Goal: Use online tool/utility: Utilize a website feature to perform a specific function

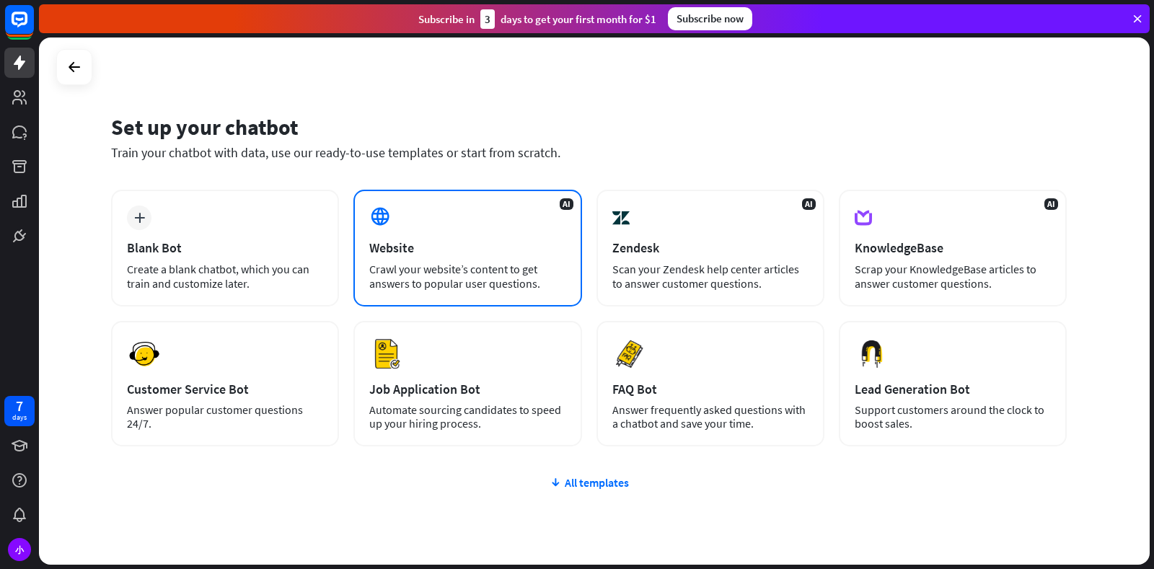
click at [420, 239] on div "AI Website Crawl your website’s content to get answers to popular user question…" at bounding box center [467, 248] width 228 height 117
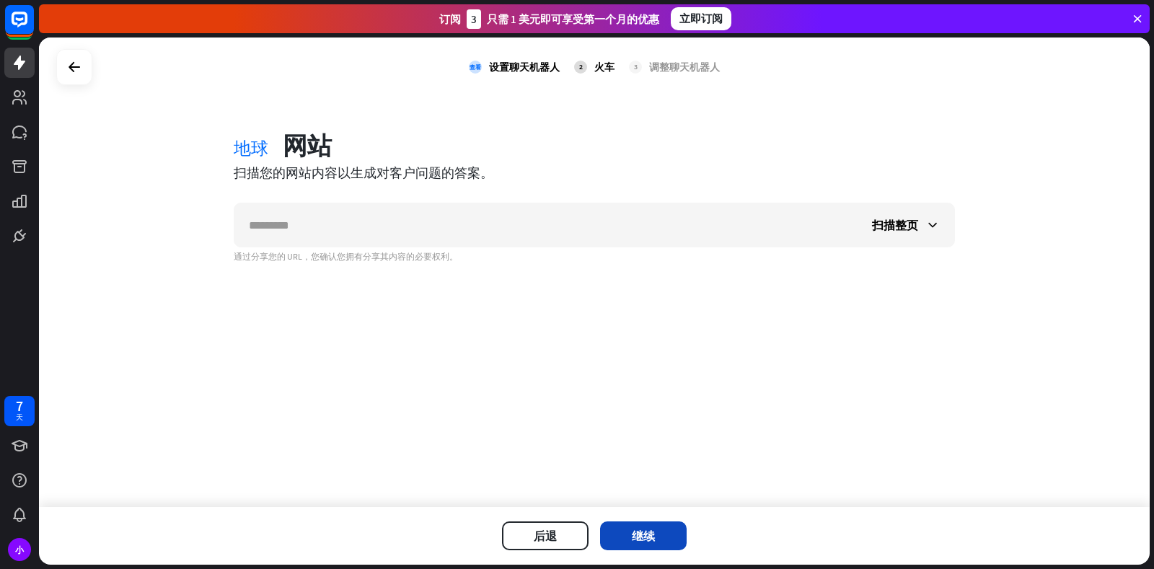
click at [630, 525] on button "继续" at bounding box center [643, 535] width 87 height 29
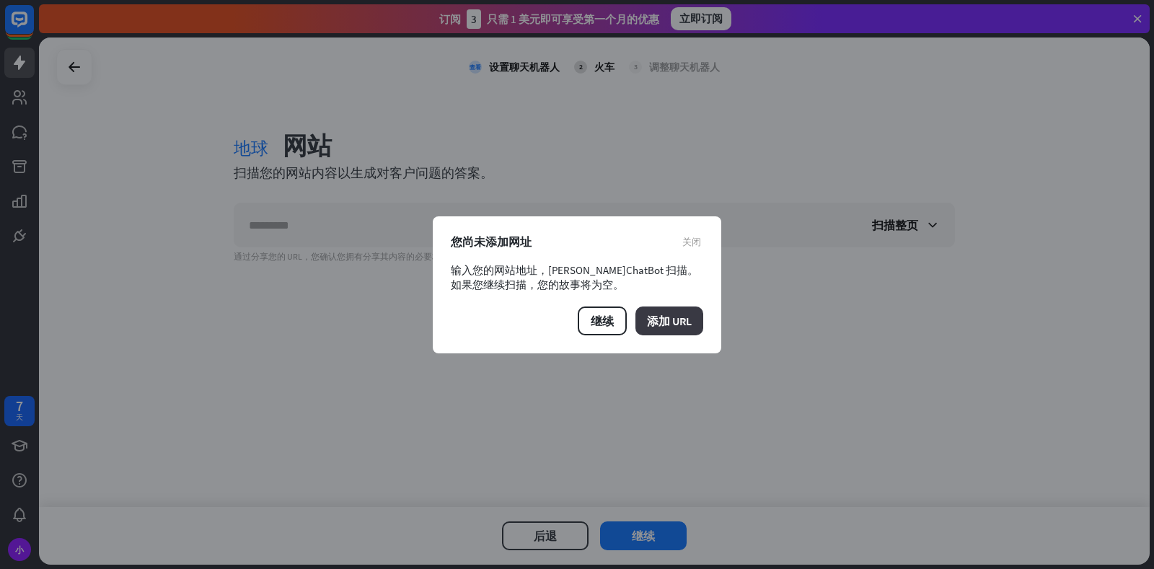
click at [664, 322] on font "添加 URL" at bounding box center [669, 321] width 45 height 14
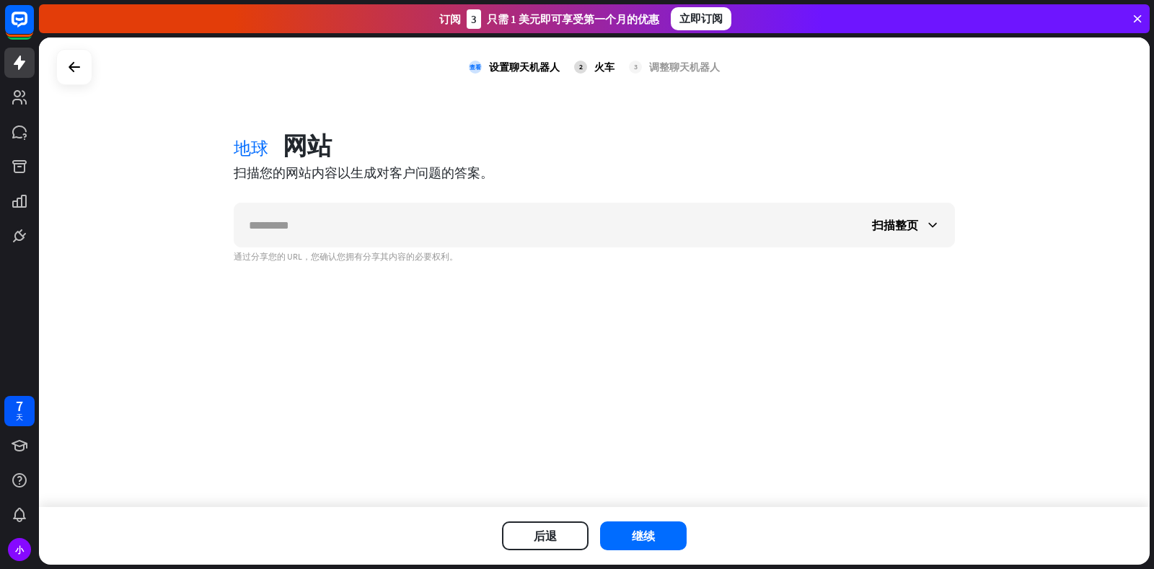
click at [637, 510] on div "后退 继续" at bounding box center [594, 536] width 1111 height 58
click at [634, 521] on div "后退 继续" at bounding box center [594, 536] width 1111 height 58
click at [629, 532] on button "继续" at bounding box center [643, 535] width 87 height 29
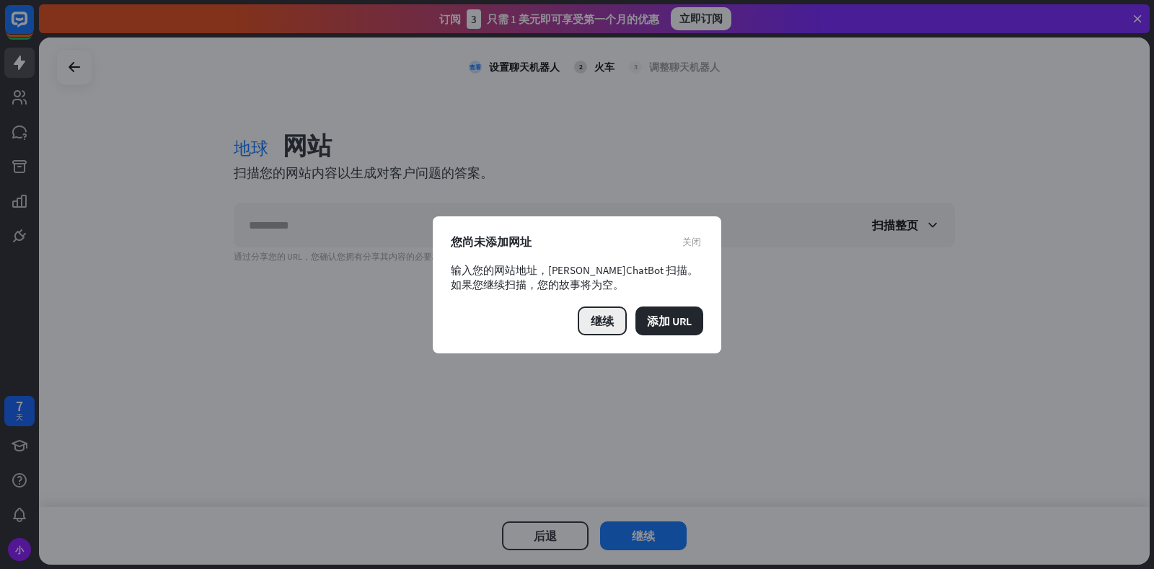
click at [607, 309] on button "继续" at bounding box center [602, 321] width 49 height 29
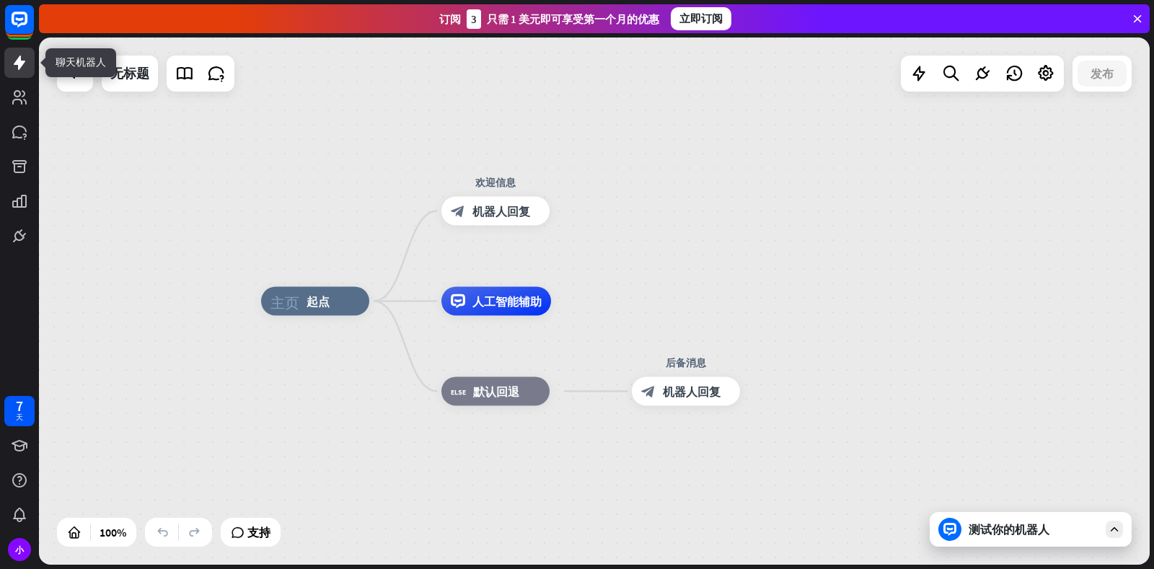
click at [20, 69] on icon at bounding box center [19, 62] width 17 height 17
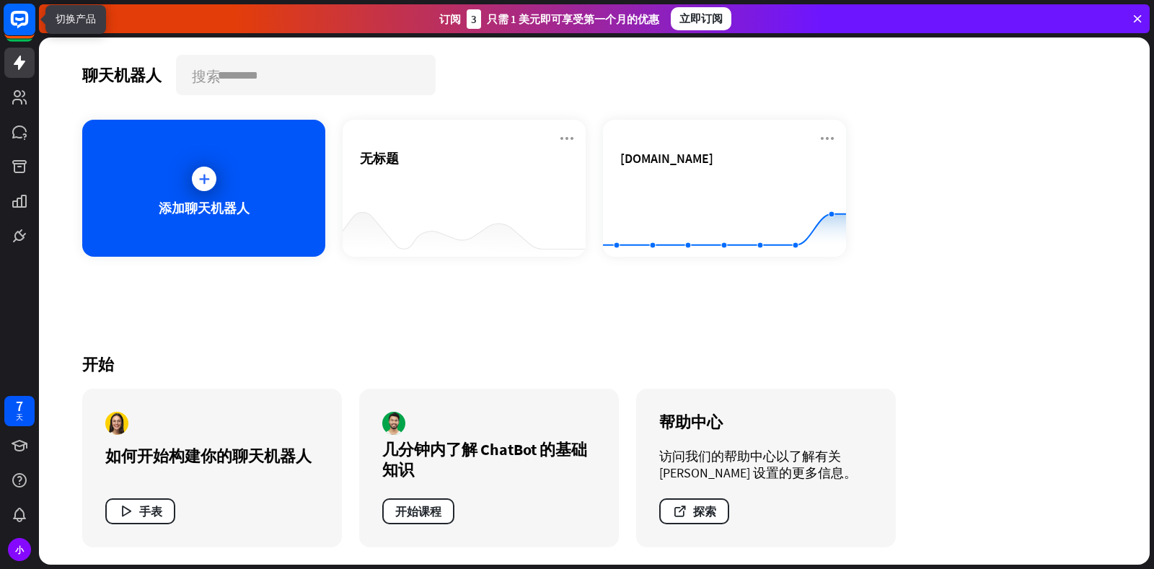
click at [19, 19] on icon at bounding box center [19, 19] width 9 height 4
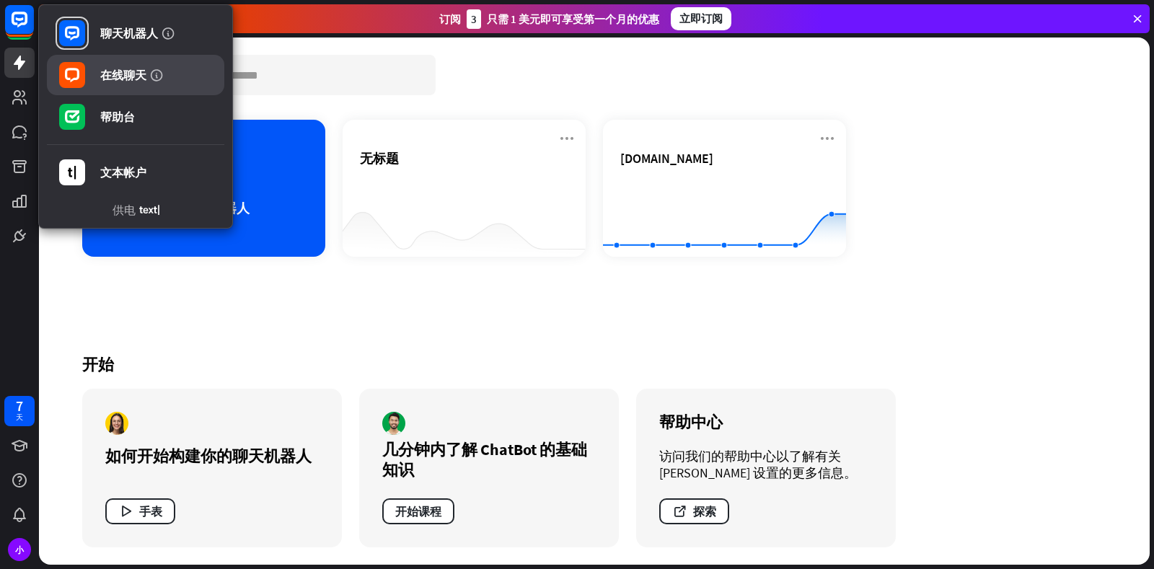
click at [121, 73] on font "在线聊天" at bounding box center [123, 75] width 46 height 14
